Goal: Information Seeking & Learning: Check status

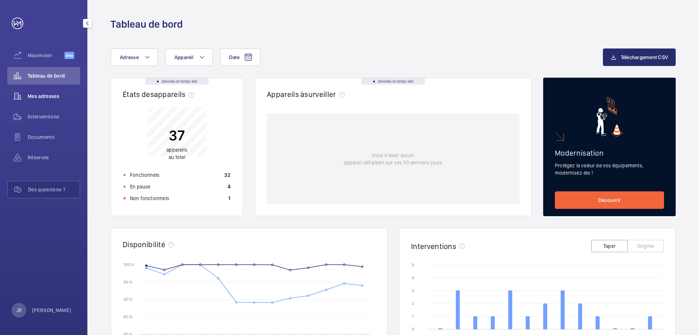
click at [64, 95] on span "Mes adresses" at bounding box center [54, 95] width 52 height 7
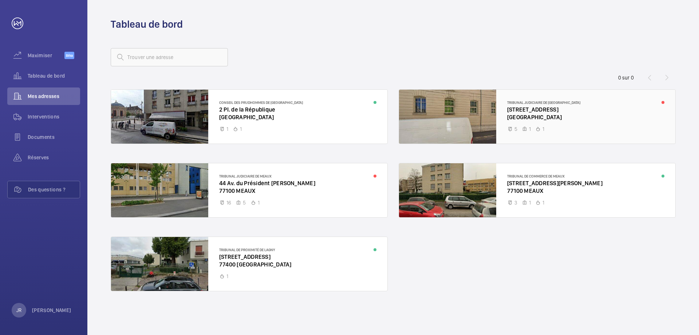
click at [574, 120] on div at bounding box center [537, 117] width 276 height 54
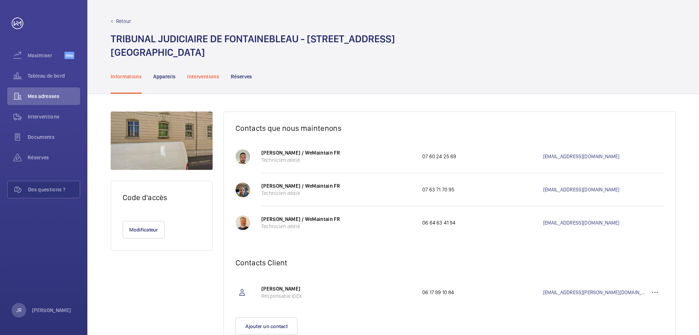
click at [207, 79] on p "Interventions" at bounding box center [203, 76] width 32 height 7
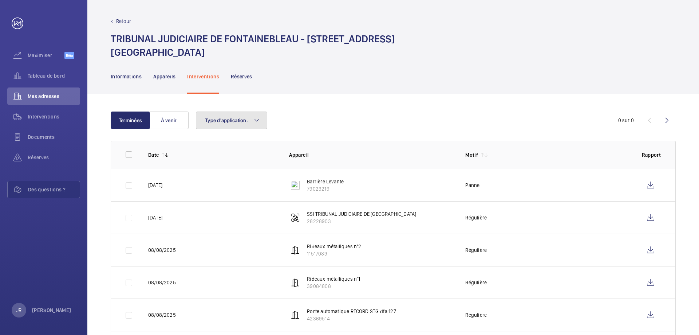
click at [229, 122] on font "Type d'application." at bounding box center [226, 120] width 43 height 6
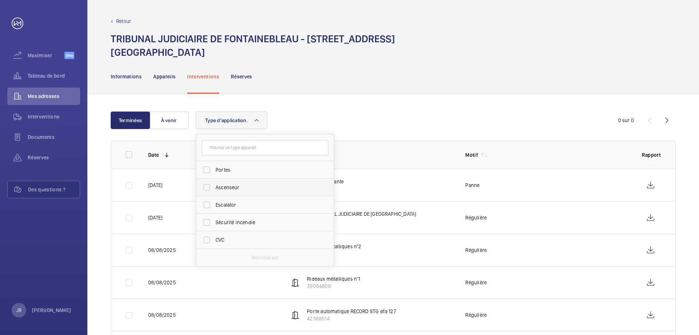
click at [234, 189] on span "Ascenseur" at bounding box center [266, 186] width 100 height 7
click at [214, 189] on input "Ascenseur" at bounding box center [207, 187] width 15 height 15
checkbox input "true"
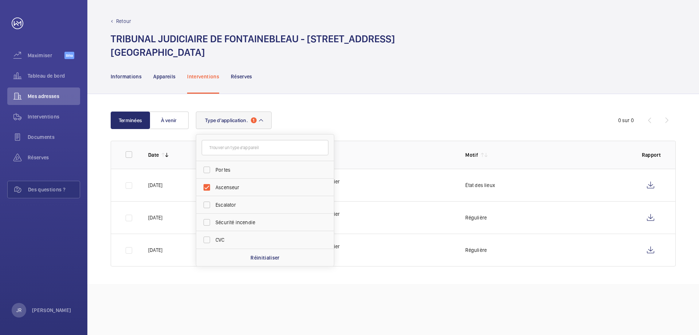
click at [372, 295] on div "Retour TRIBUNAL JUDICIAIRE DE [GEOGRAPHIC_DATA] - [STREET_ADDRESS] Informations…" at bounding box center [393, 167] width 612 height 335
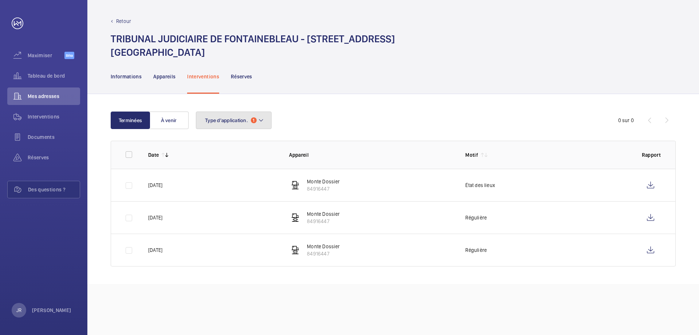
click at [226, 121] on font "Type d'application." at bounding box center [226, 120] width 43 height 6
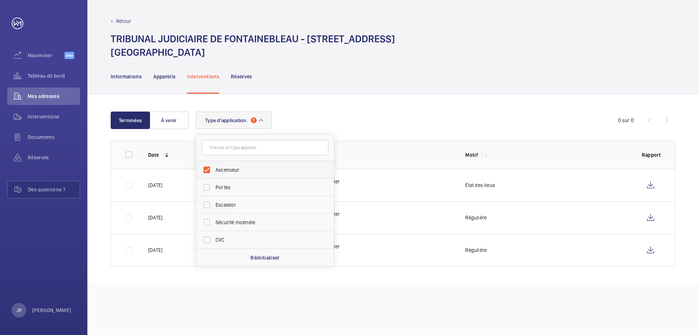
click at [222, 170] on span "Ascenseur" at bounding box center [266, 169] width 100 height 7
click at [214, 170] on input "Ascenseur" at bounding box center [207, 169] width 15 height 15
checkbox input "false"
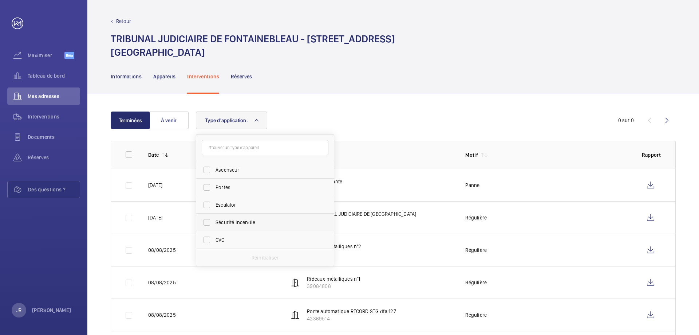
click at [220, 224] on font "Sécurité incendie" at bounding box center [236, 222] width 40 height 6
click at [214, 224] on input "Sécurité incendie" at bounding box center [207, 222] width 15 height 15
checkbox input "true"
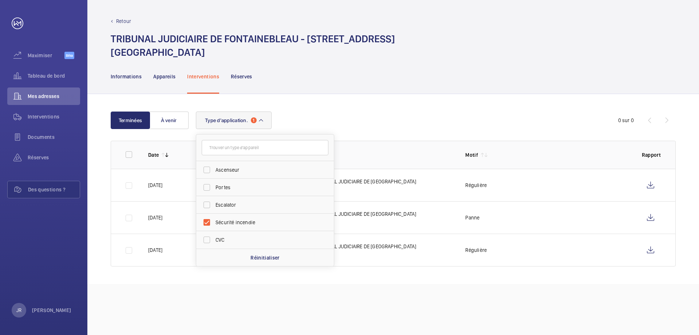
click at [354, 291] on div "Retour TRIBUNAL JUDICIAIRE DE [GEOGRAPHIC_DATA] - [STREET_ADDRESS] Informations…" at bounding box center [393, 167] width 612 height 335
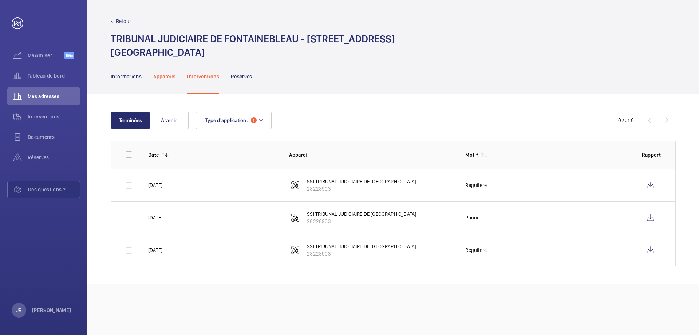
click at [168, 78] on font "Appareils" at bounding box center [164, 77] width 22 height 6
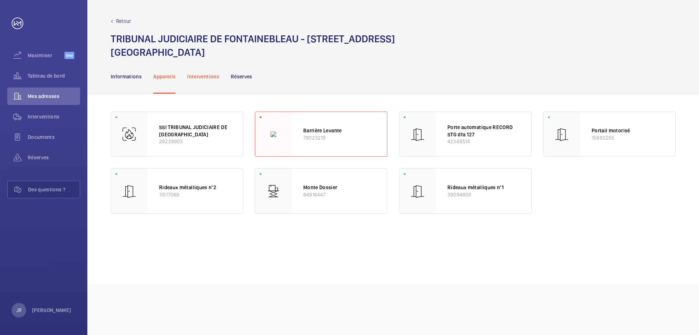
click at [208, 78] on font "Interventions" at bounding box center [203, 77] width 32 height 6
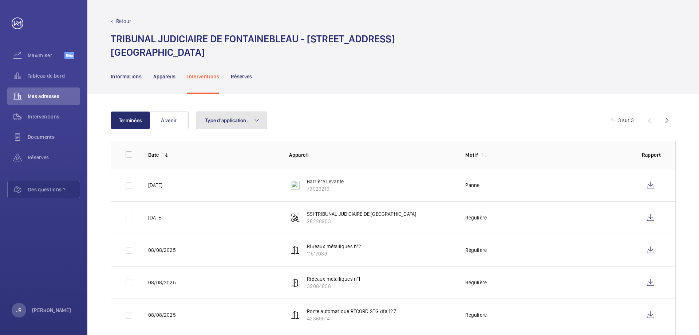
click at [240, 119] on font "Type d'application." at bounding box center [226, 120] width 43 height 6
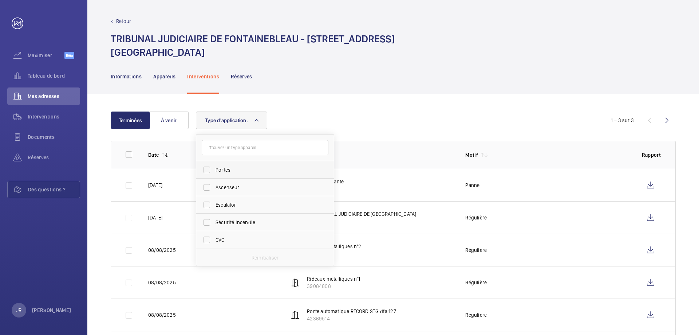
click at [233, 175] on label "Portes" at bounding box center [259, 169] width 127 height 17
click at [214, 175] on input "Portes" at bounding box center [207, 169] width 15 height 15
checkbox input "true"
click at [392, 76] on div "Informations Appareils Interventions Réserves" at bounding box center [393, 76] width 565 height 35
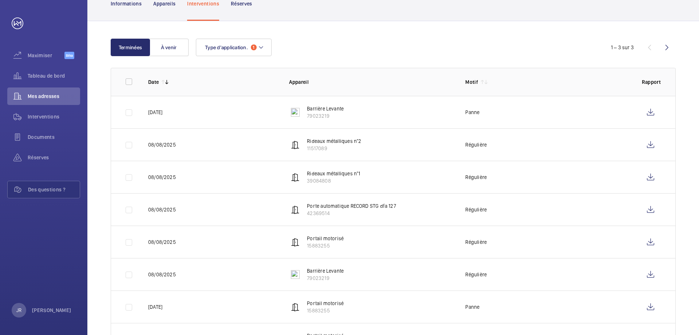
scroll to position [109, 0]
